Goal: Use online tool/utility: Use online tool/utility

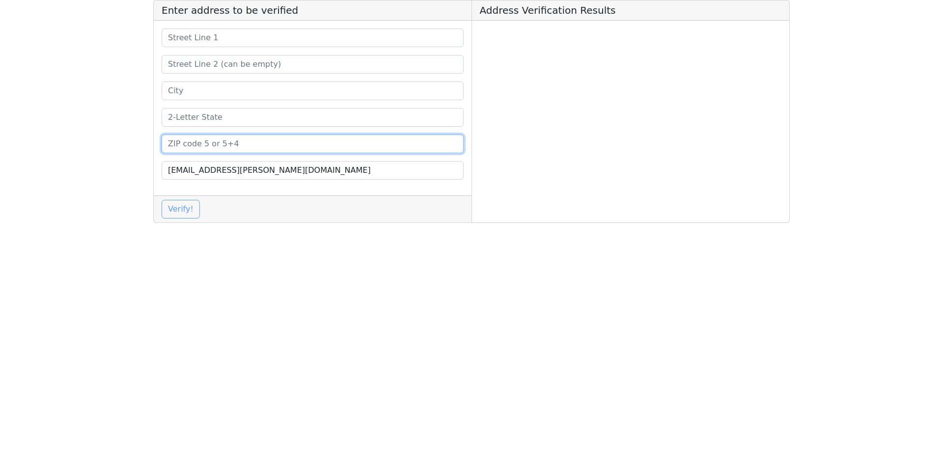
click at [245, 145] on input at bounding box center [313, 144] width 302 height 19
paste input "92083"
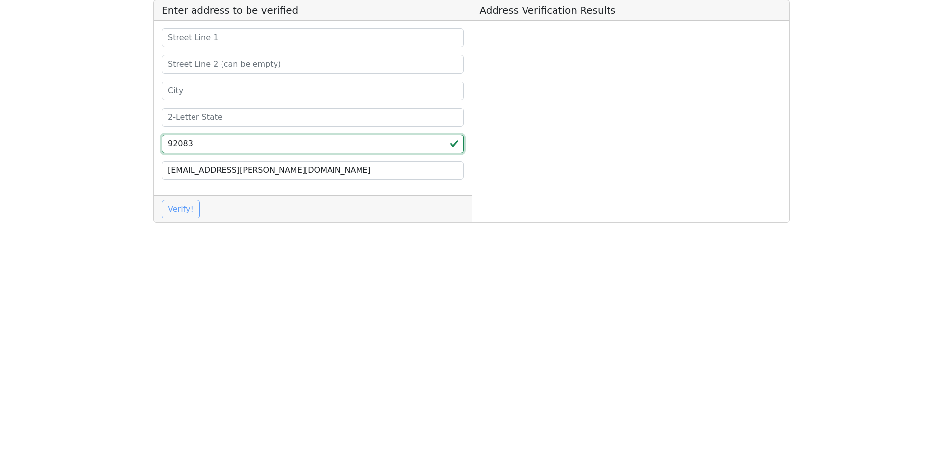
type input "92083"
click at [228, 128] on div "92083 [EMAIL_ADDRESS][PERSON_NAME][DOMAIN_NAME]" at bounding box center [313, 108] width 318 height 175
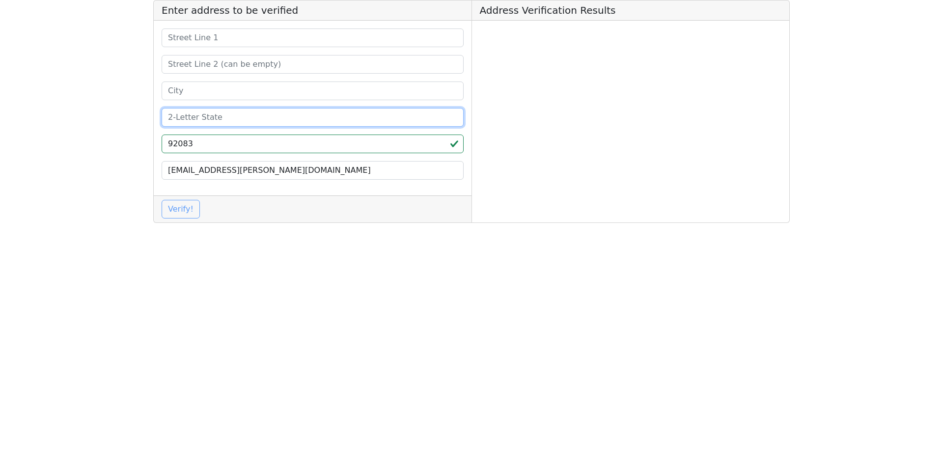
click at [227, 120] on input at bounding box center [313, 117] width 302 height 19
type input "IL"
click at [176, 93] on input at bounding box center [313, 91] width 302 height 19
paste input "Chula Vista"
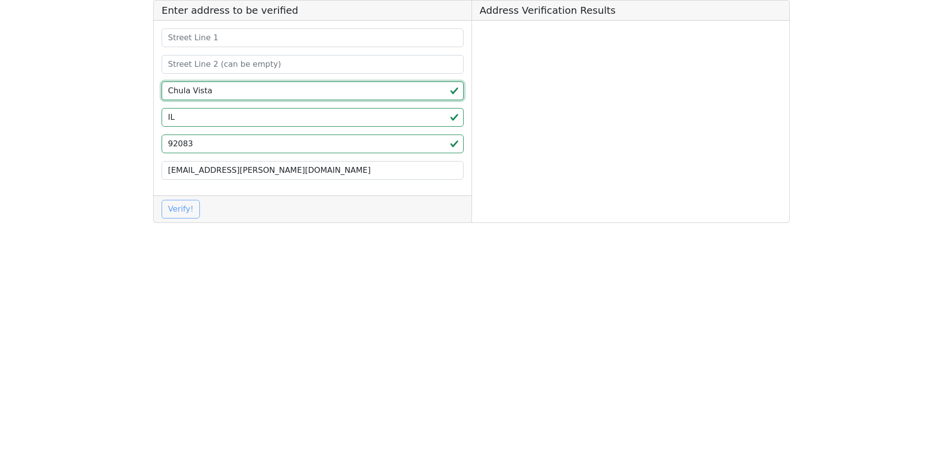
type input "Chula Vista"
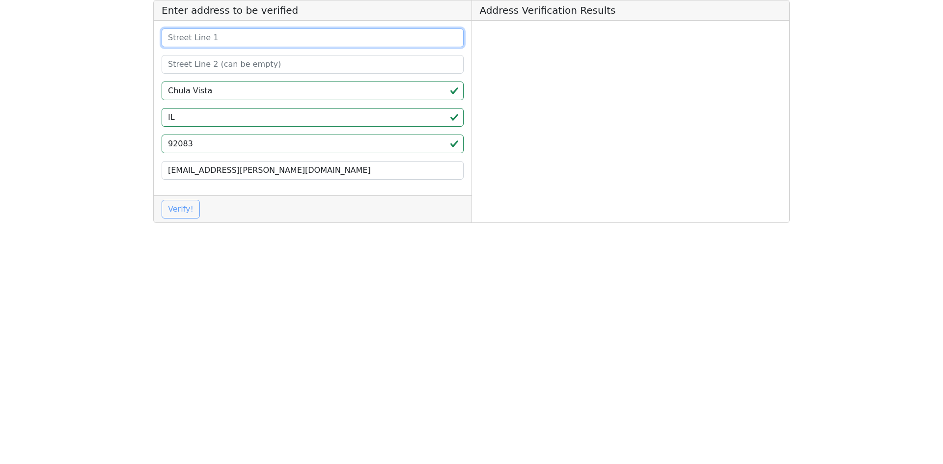
click at [312, 36] on input at bounding box center [313, 37] width 302 height 19
paste input "[STREET_ADDRESS]"
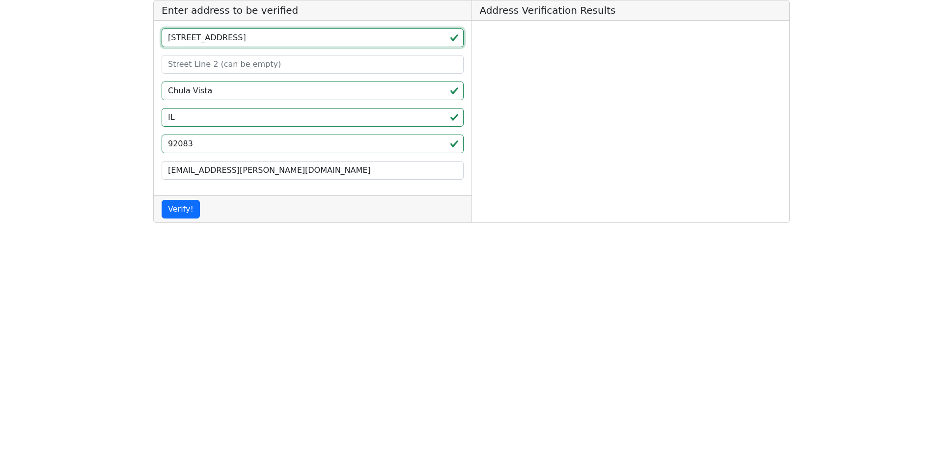
type input "[STREET_ADDRESS]"
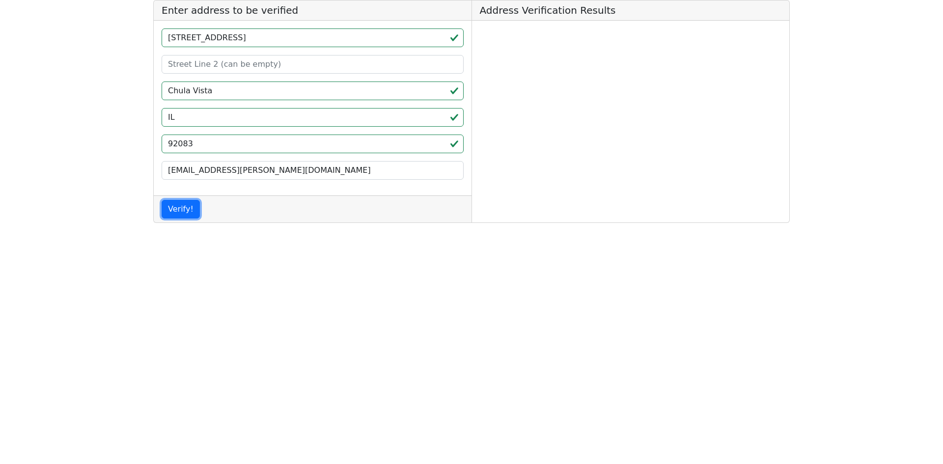
click at [193, 202] on button "Verify!" at bounding box center [181, 209] width 38 height 19
